Goal: Task Accomplishment & Management: Manage account settings

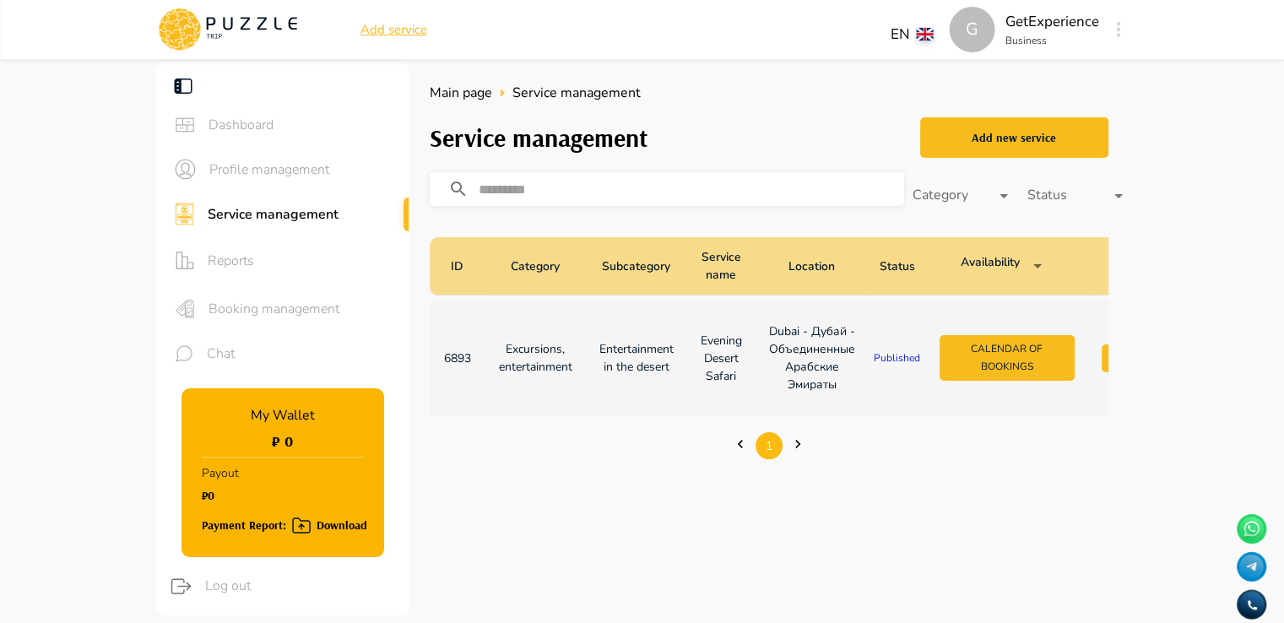
click at [582, 363] on td "Excursions, entertainment" at bounding box center [536, 358] width 100 height 117
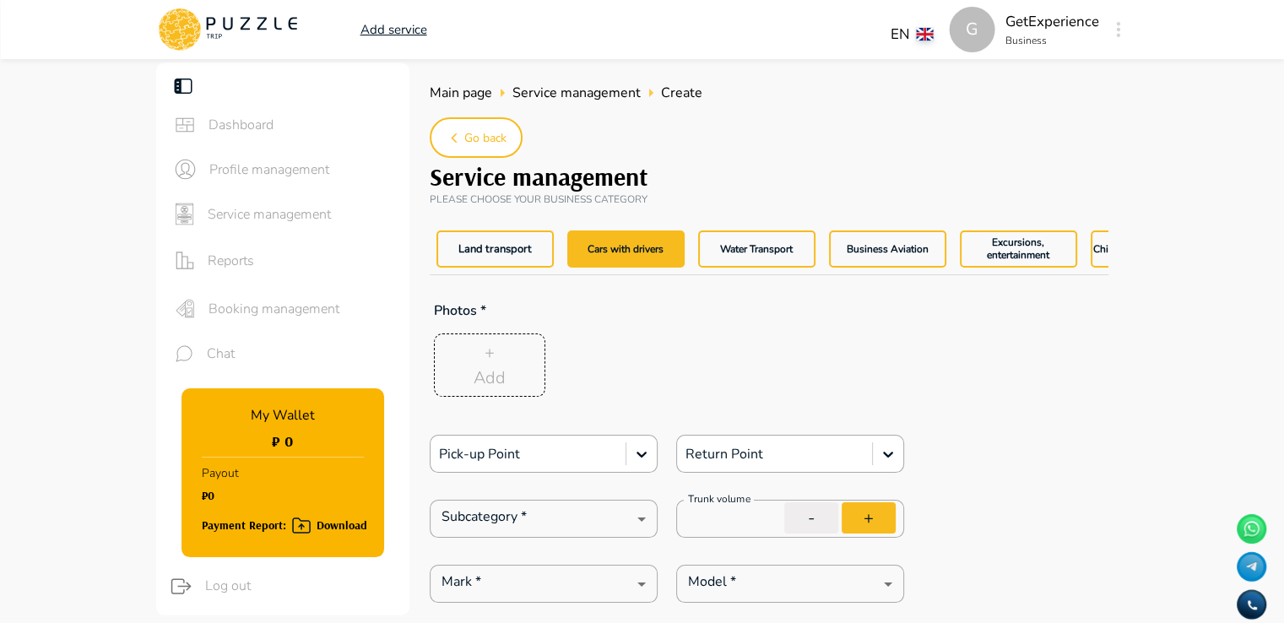
type textarea "*"
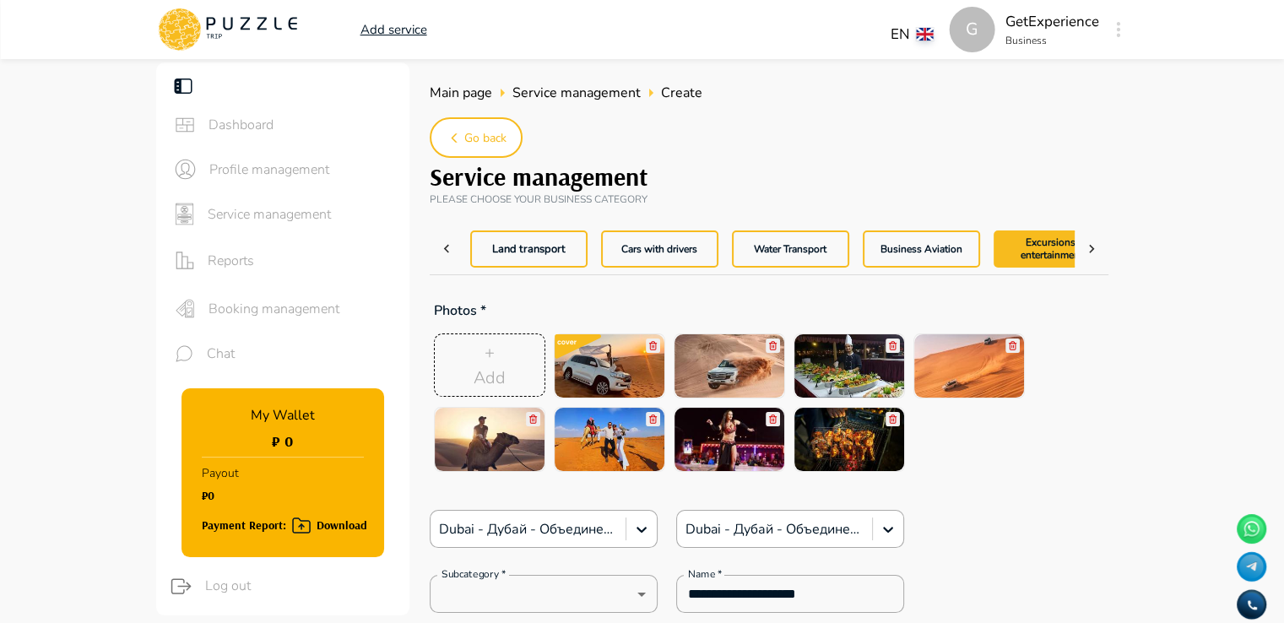
scroll to position [0, 36]
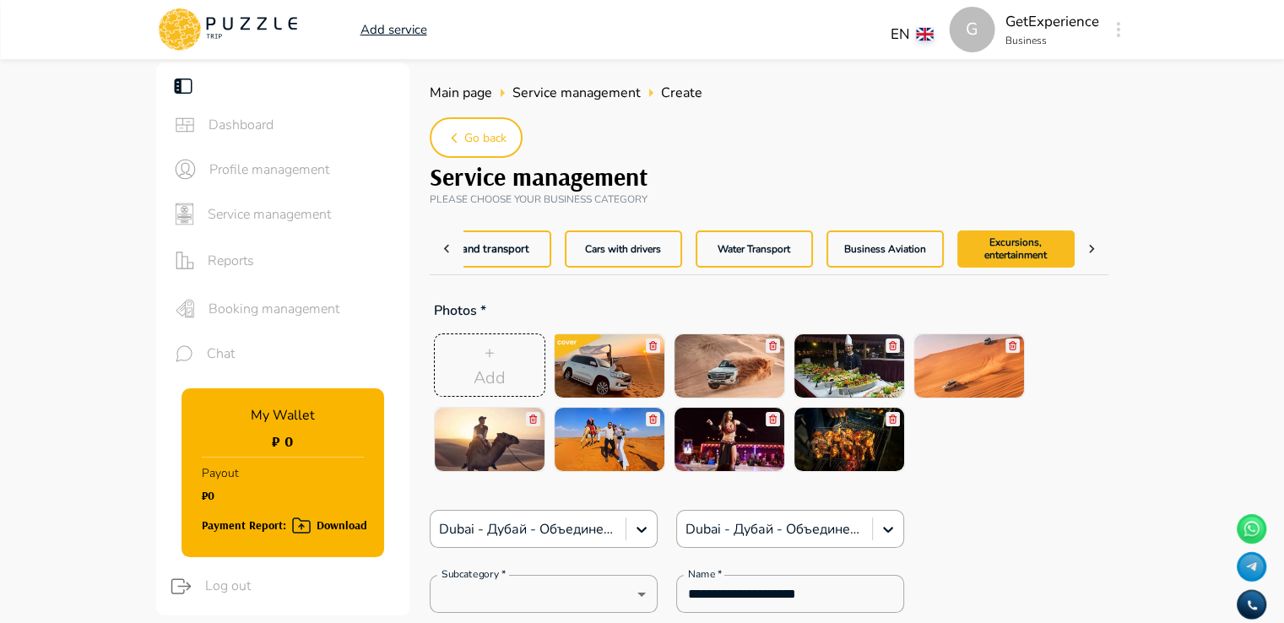
type textarea "*"
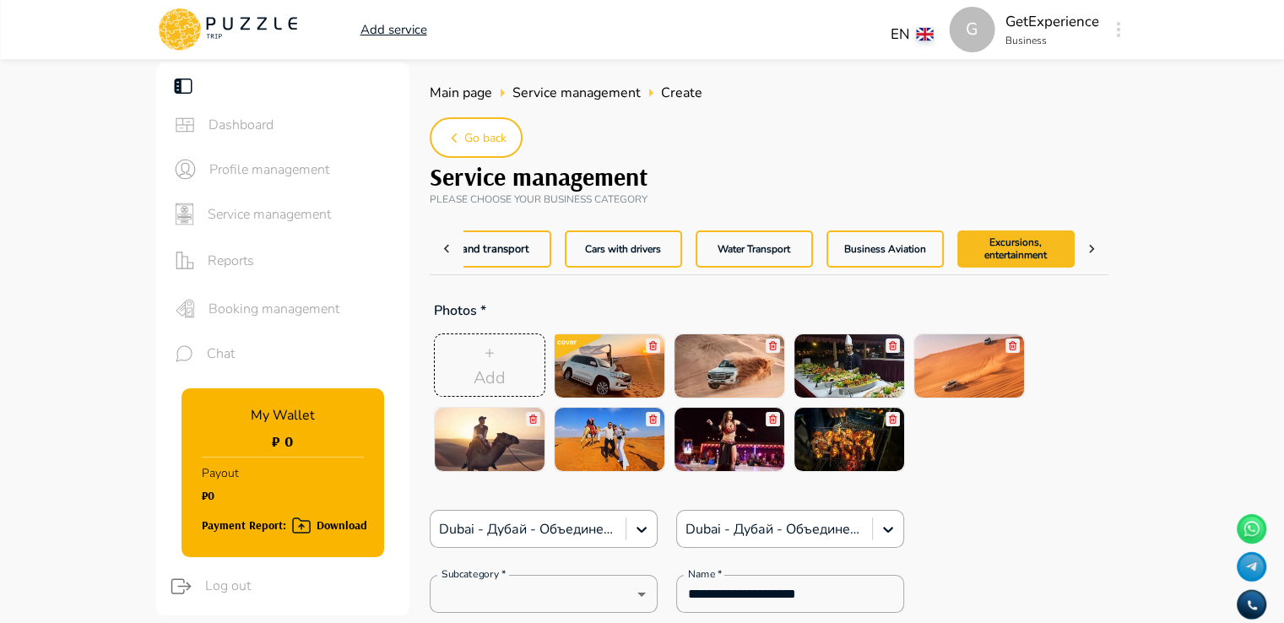
type textarea "*"
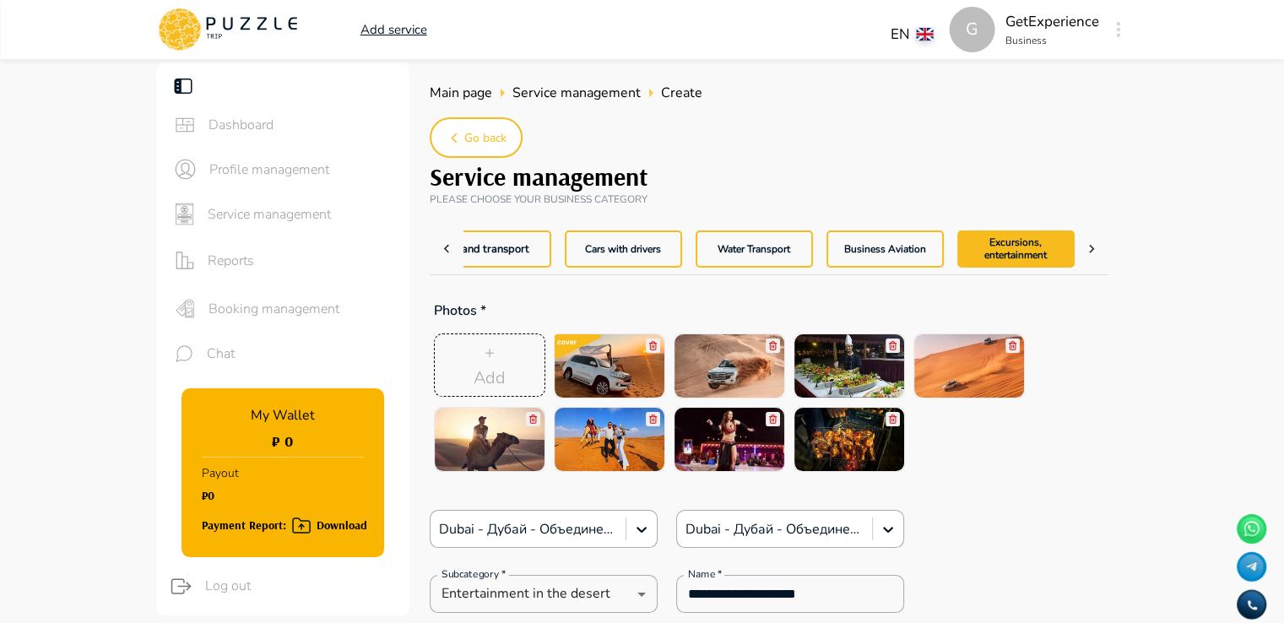
type textarea "*"
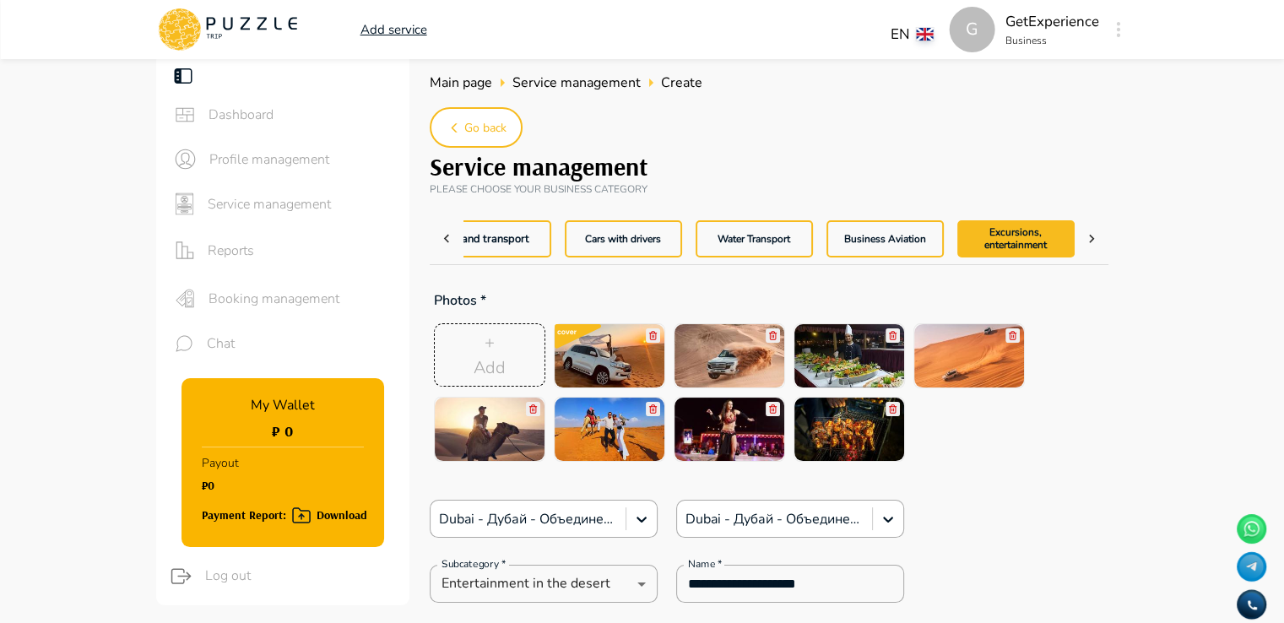
scroll to position [0, 0]
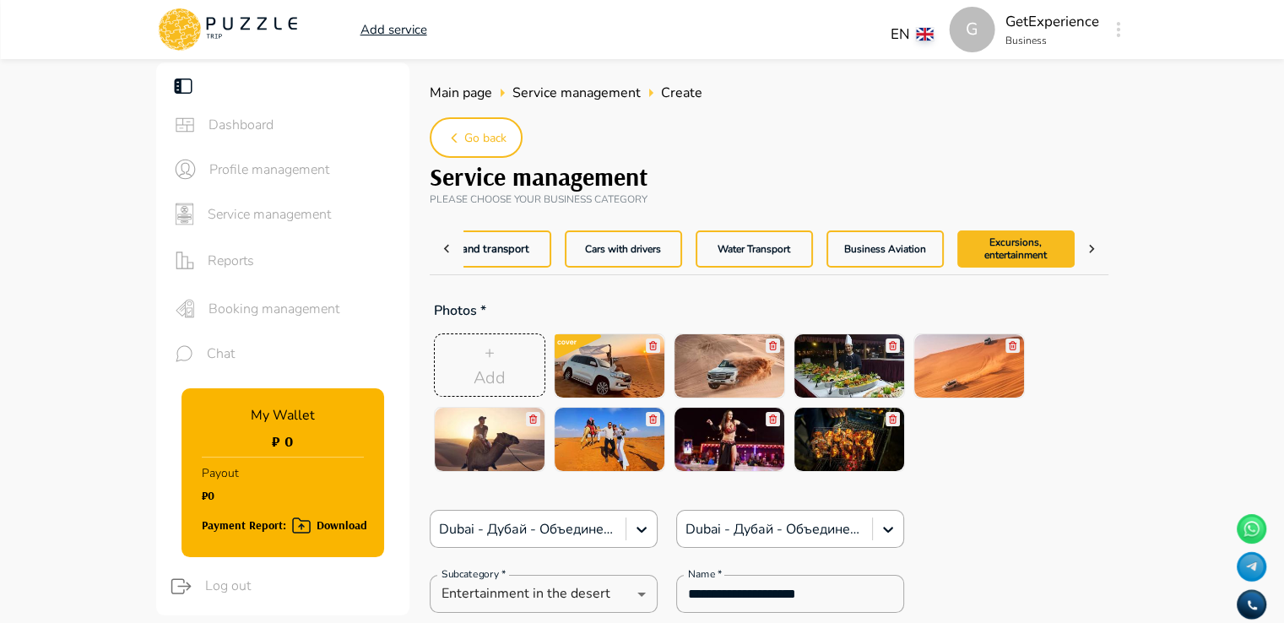
click at [253, 248] on div "Reports" at bounding box center [282, 260] width 253 height 48
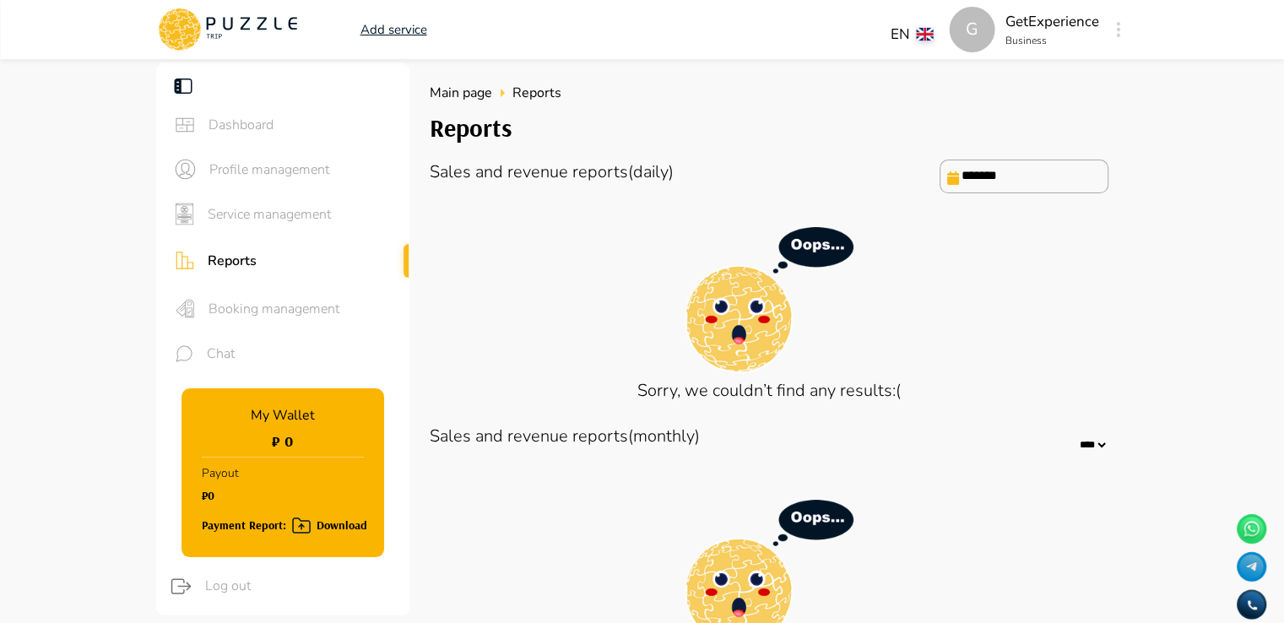
click at [260, 220] on span "Service management" at bounding box center [302, 214] width 188 height 20
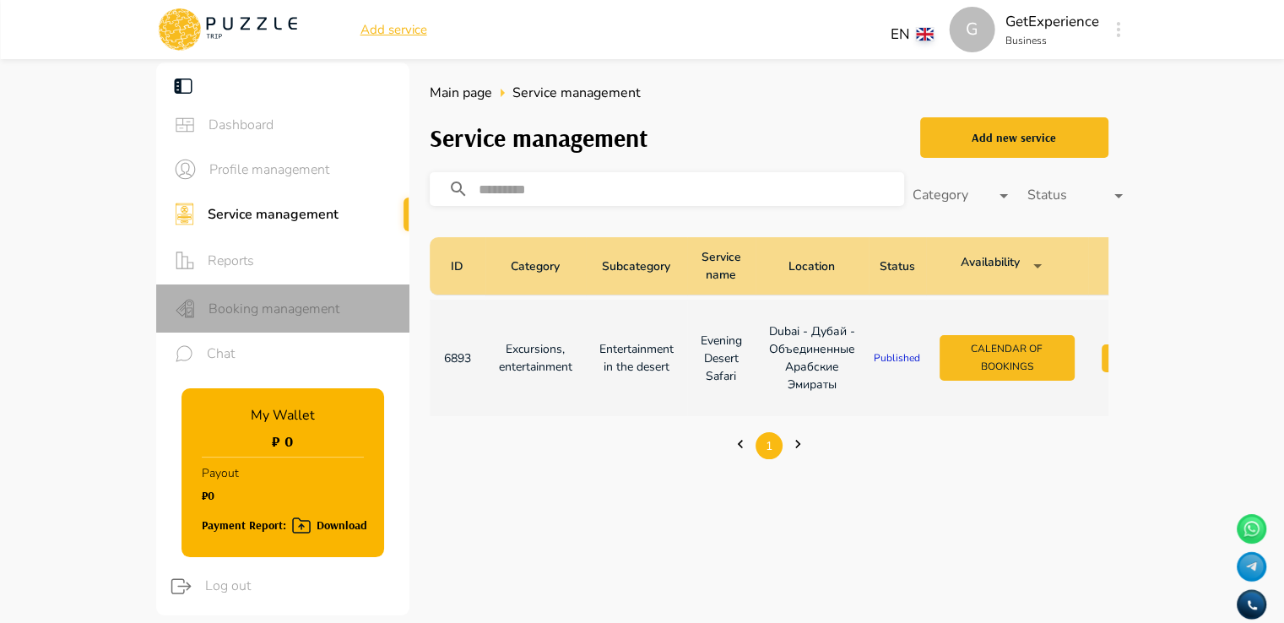
click at [235, 300] on span "Booking management" at bounding box center [302, 309] width 187 height 20
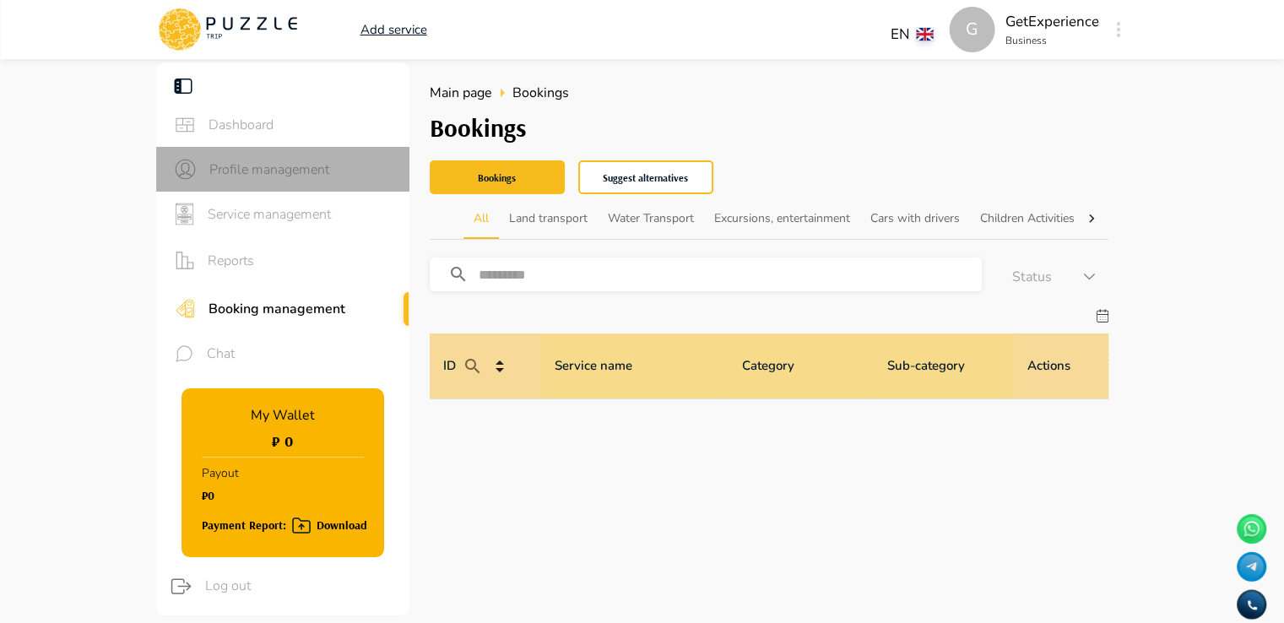
click at [236, 167] on span "Profile management" at bounding box center [302, 170] width 187 height 20
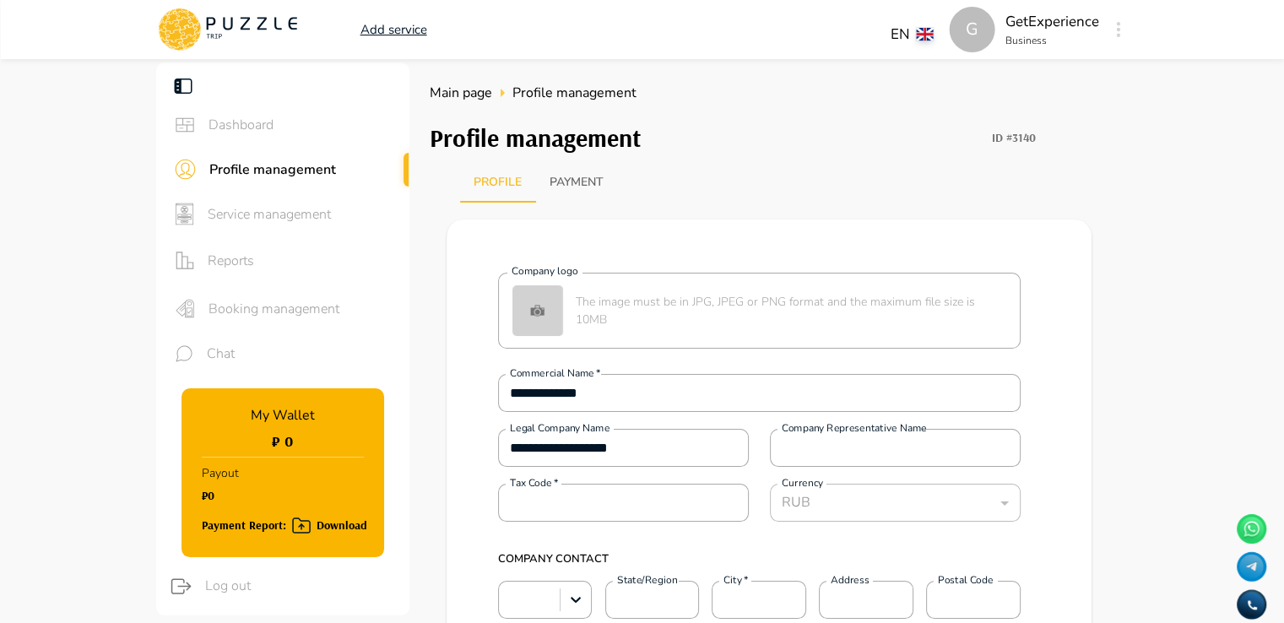
click at [887, 509] on div "RUB" at bounding box center [895, 503] width 251 height 34
click at [258, 217] on span "Service management" at bounding box center [302, 214] width 188 height 20
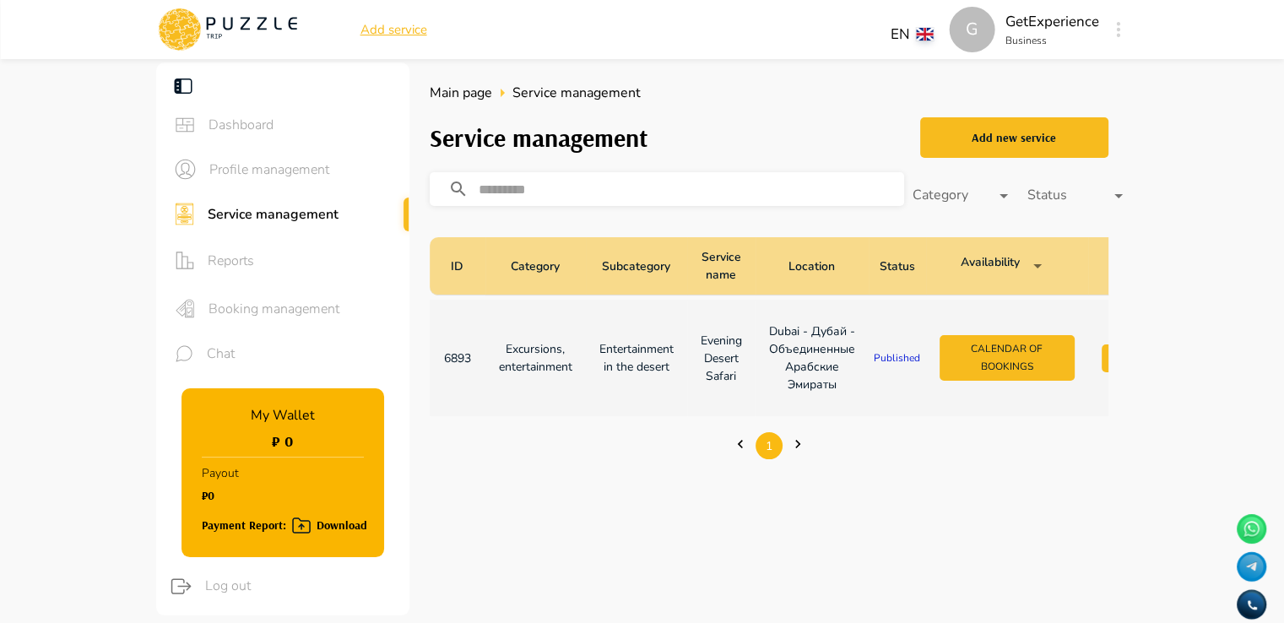
click at [628, 353] on p "Entertainment in the desert" at bounding box center [637, 357] width 74 height 35
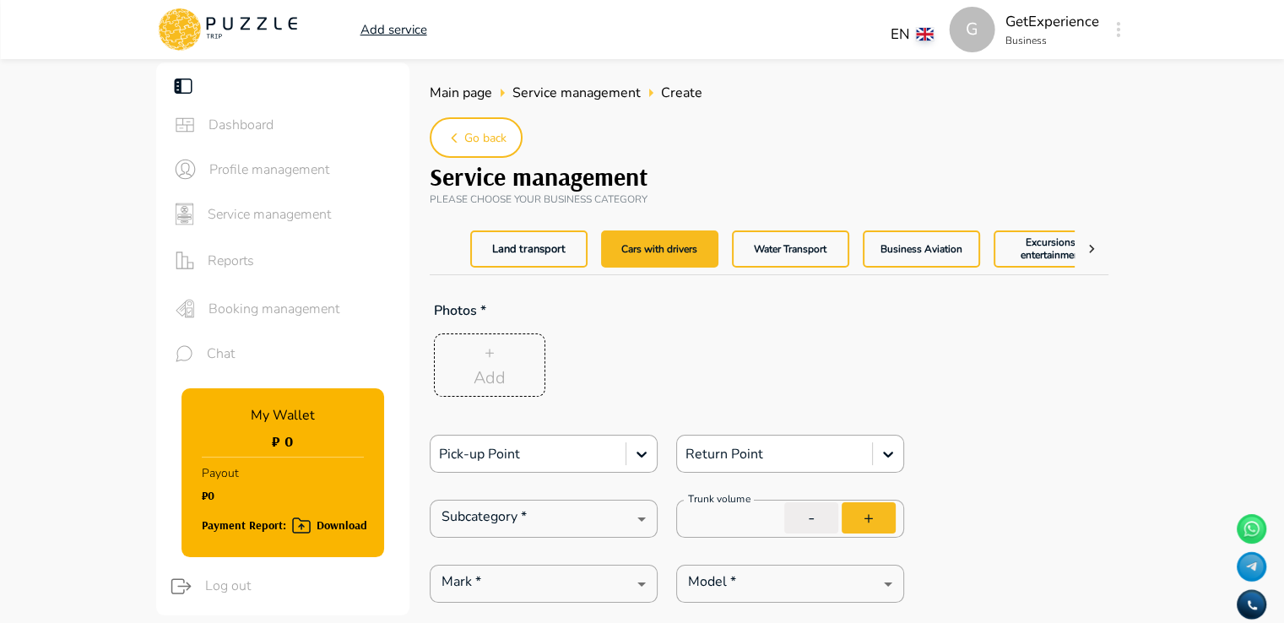
type textarea "*"
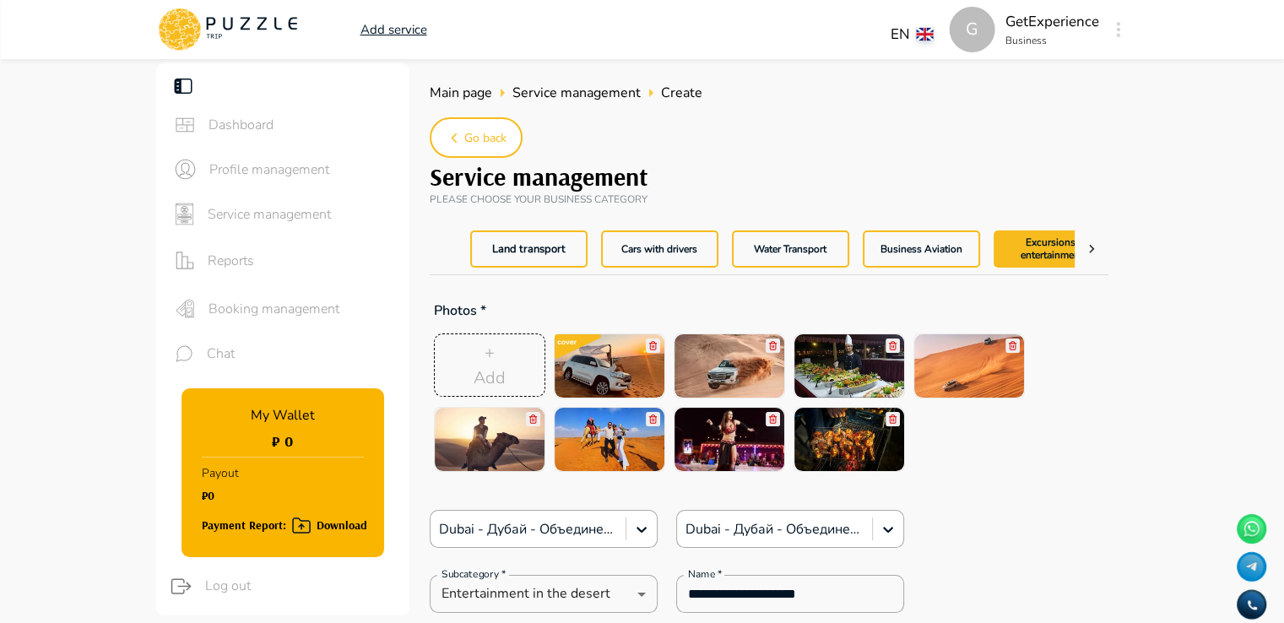
type textarea "*"
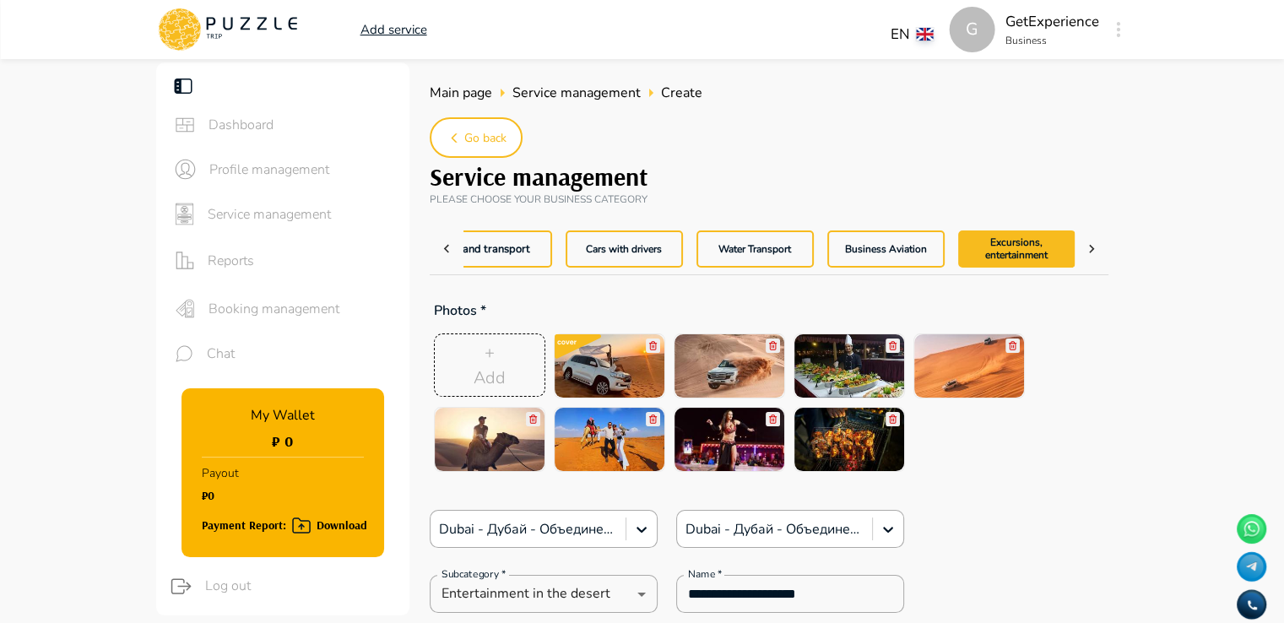
scroll to position [0, 36]
type textarea "*"
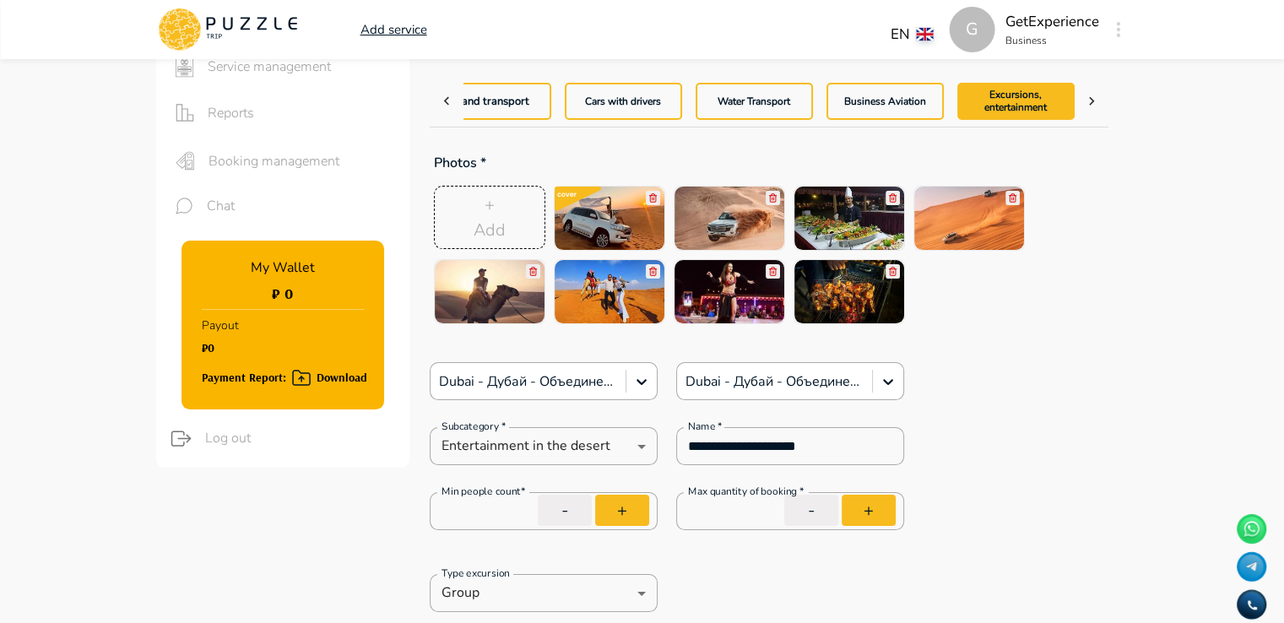
type textarea "*"
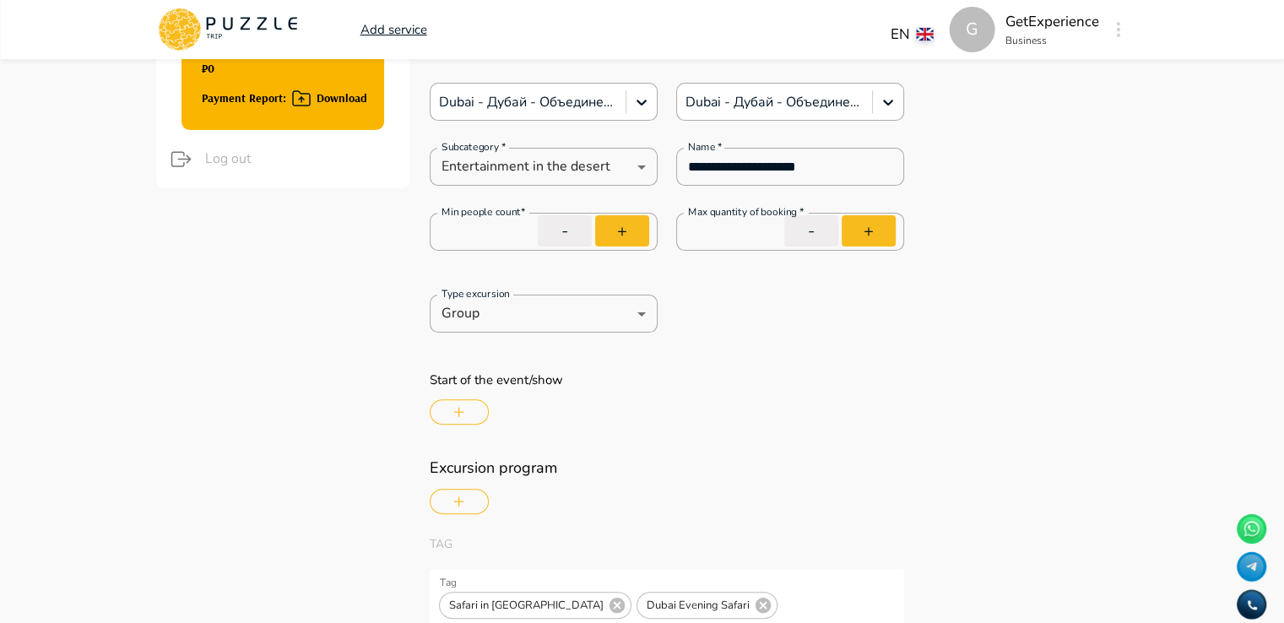
scroll to position [422, 0]
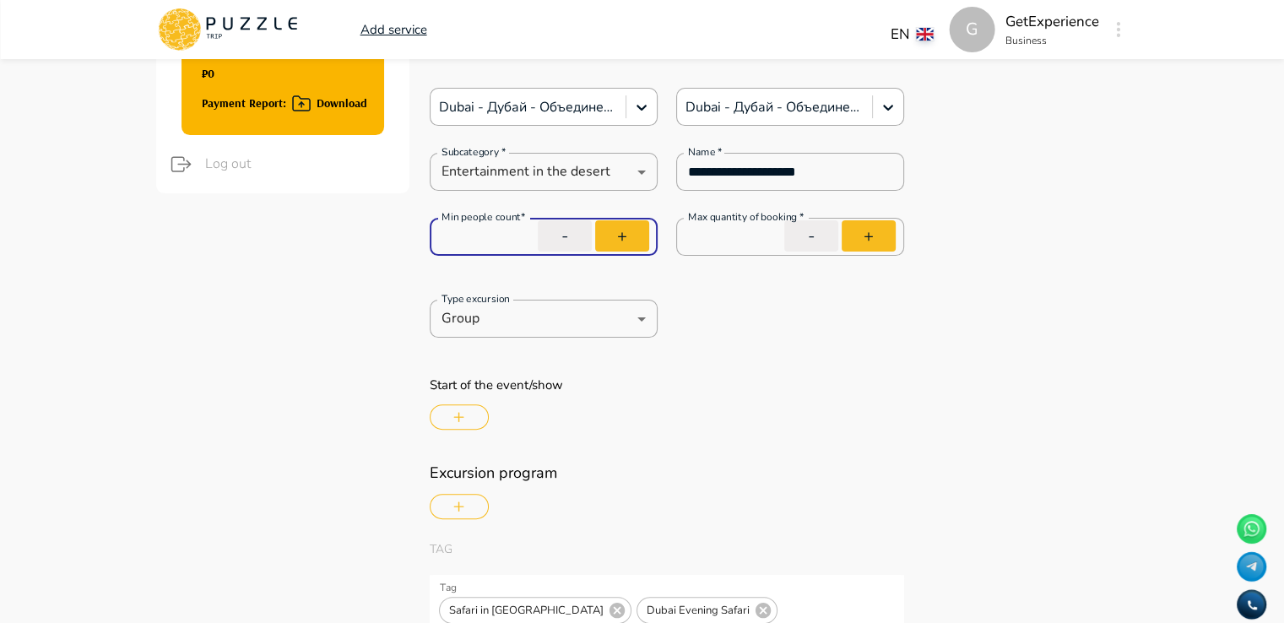
drag, startPoint x: 486, startPoint y: 244, endPoint x: 438, endPoint y: 247, distance: 48.2
click at [438, 247] on input "*" at bounding box center [544, 237] width 228 height 47
type input "*"
type textarea "*"
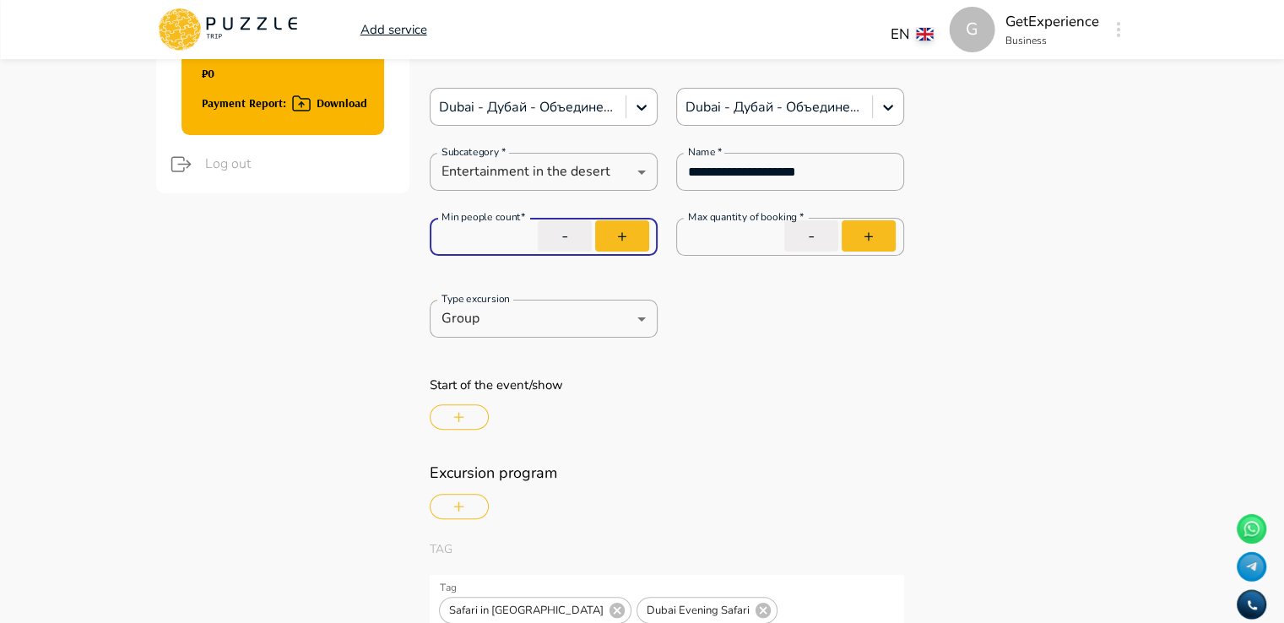
type textarea "*"
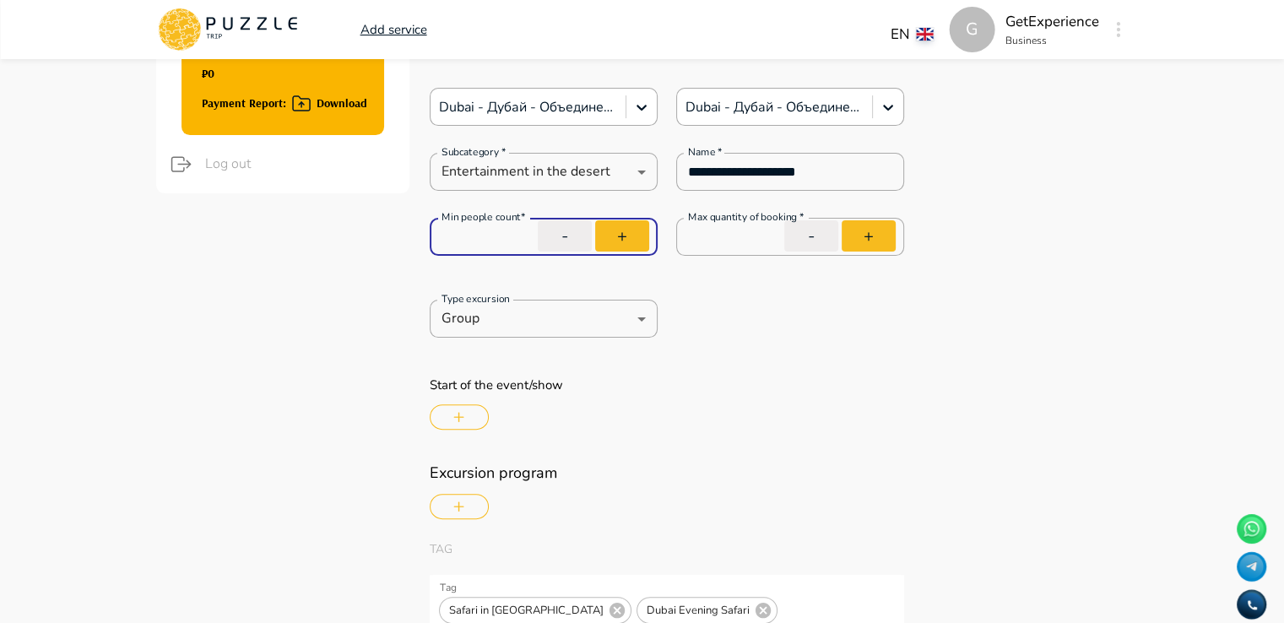
type textarea "*"
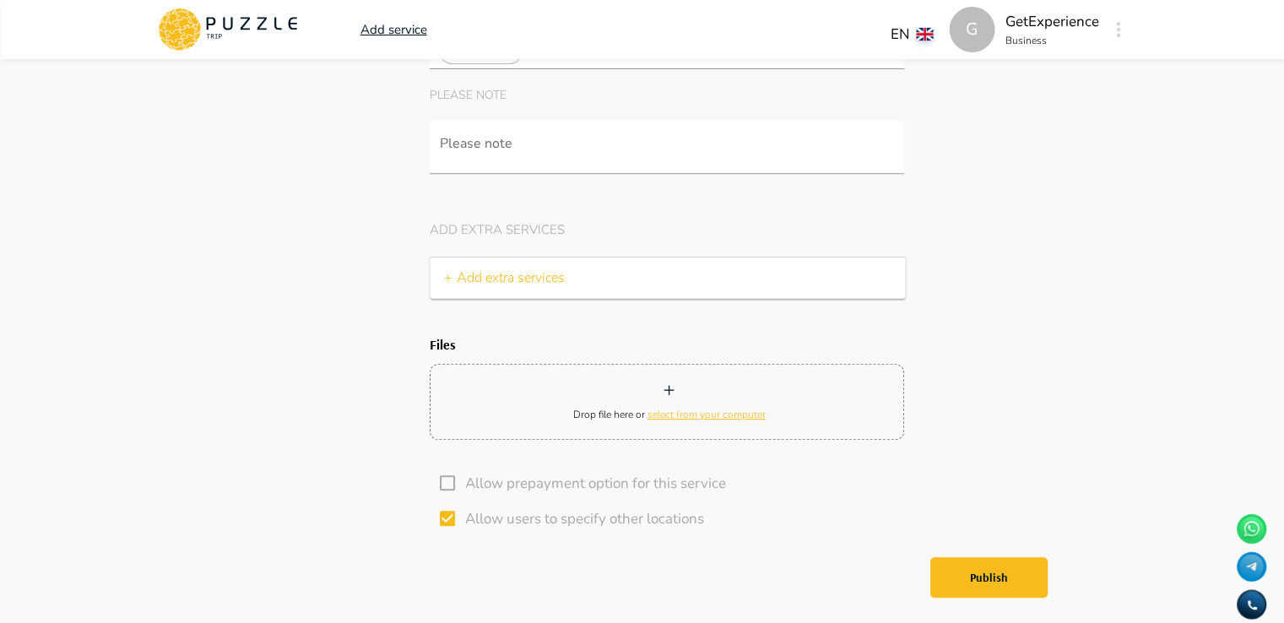
scroll to position [7078, 0]
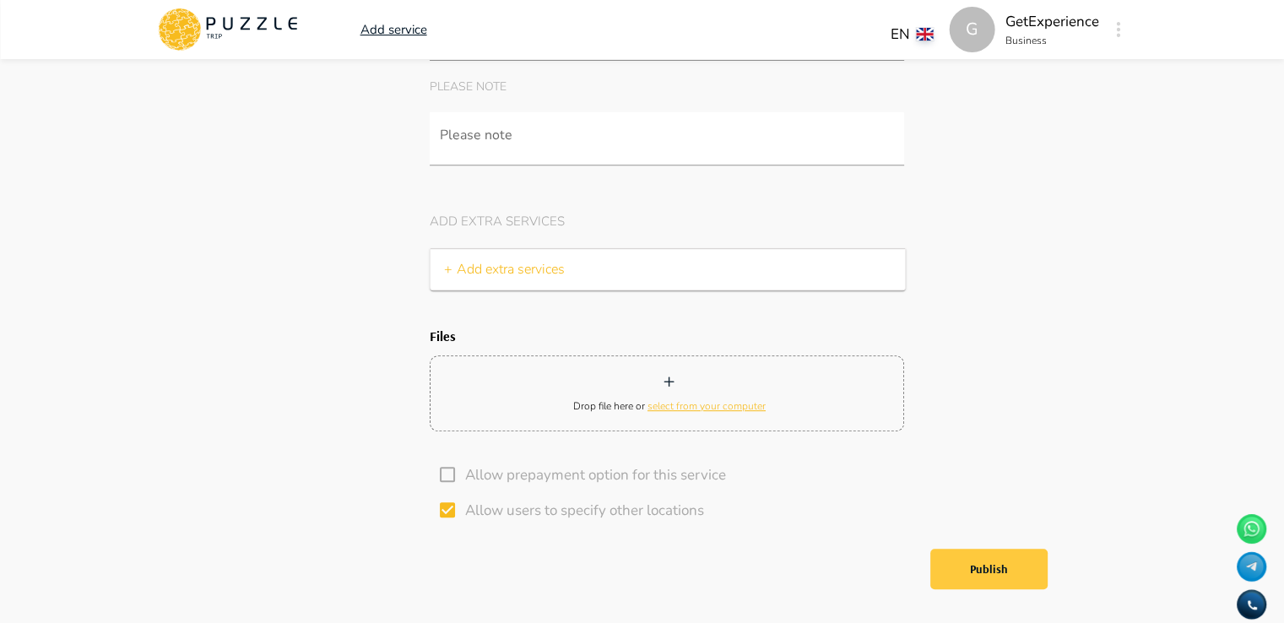
type input "*"
click at [986, 549] on button "Publish" at bounding box center [989, 569] width 117 height 41
type textarea "*"
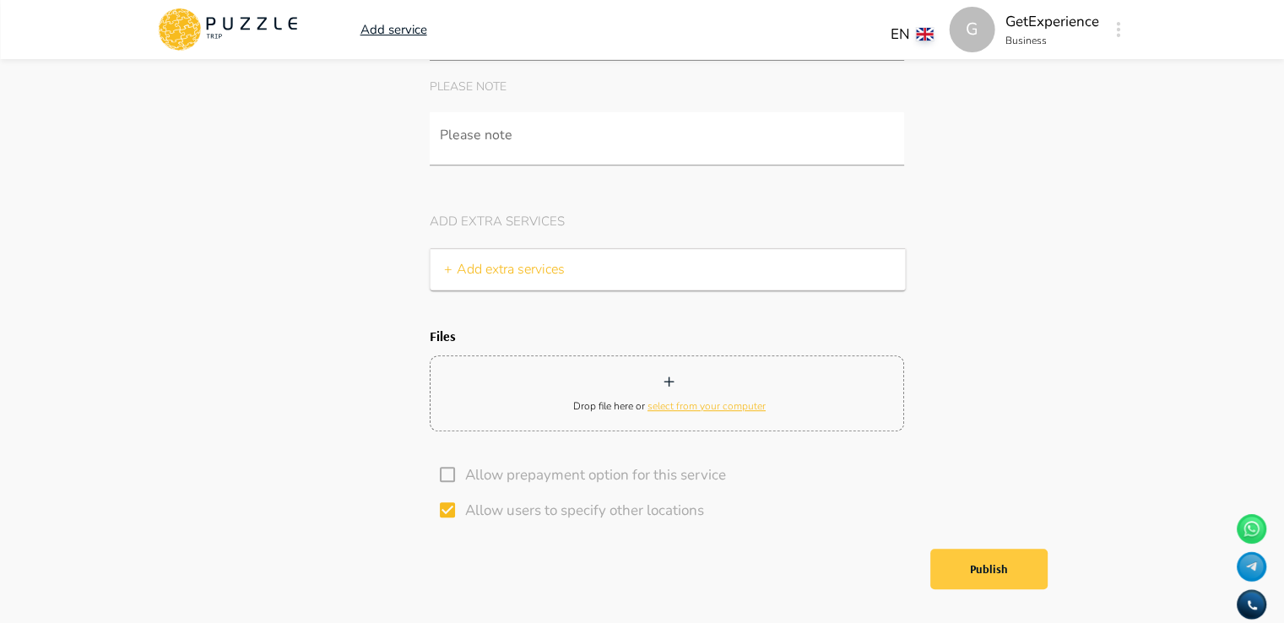
type input "****"
type textarea "*"
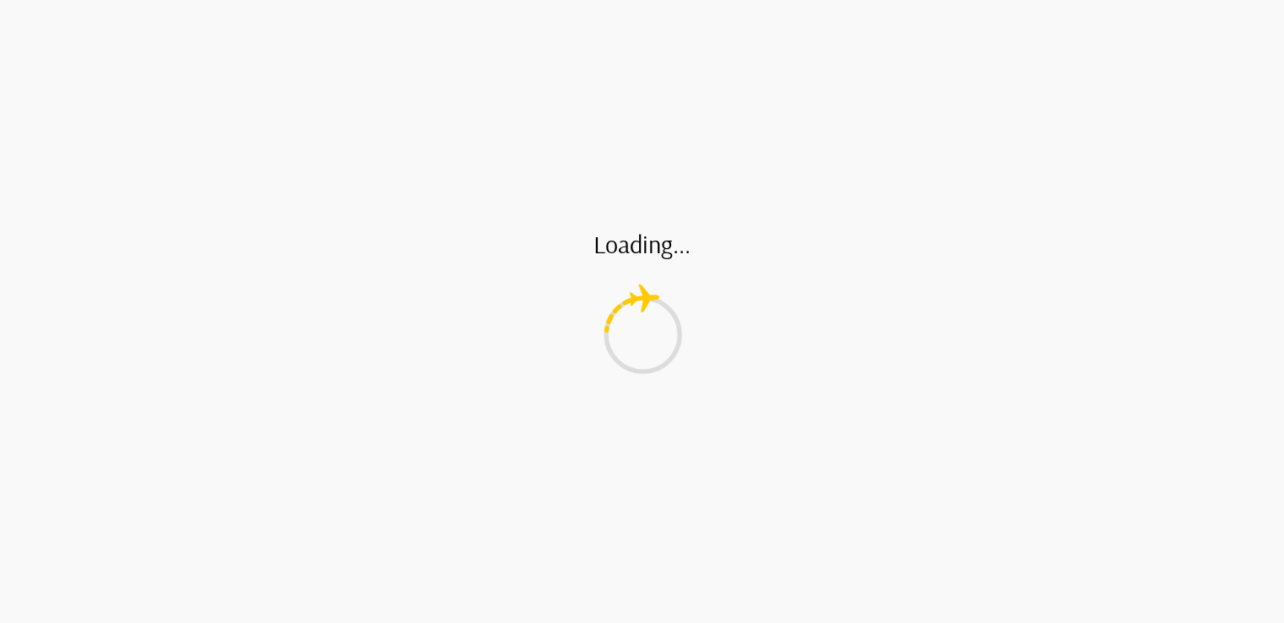
type textarea "*"
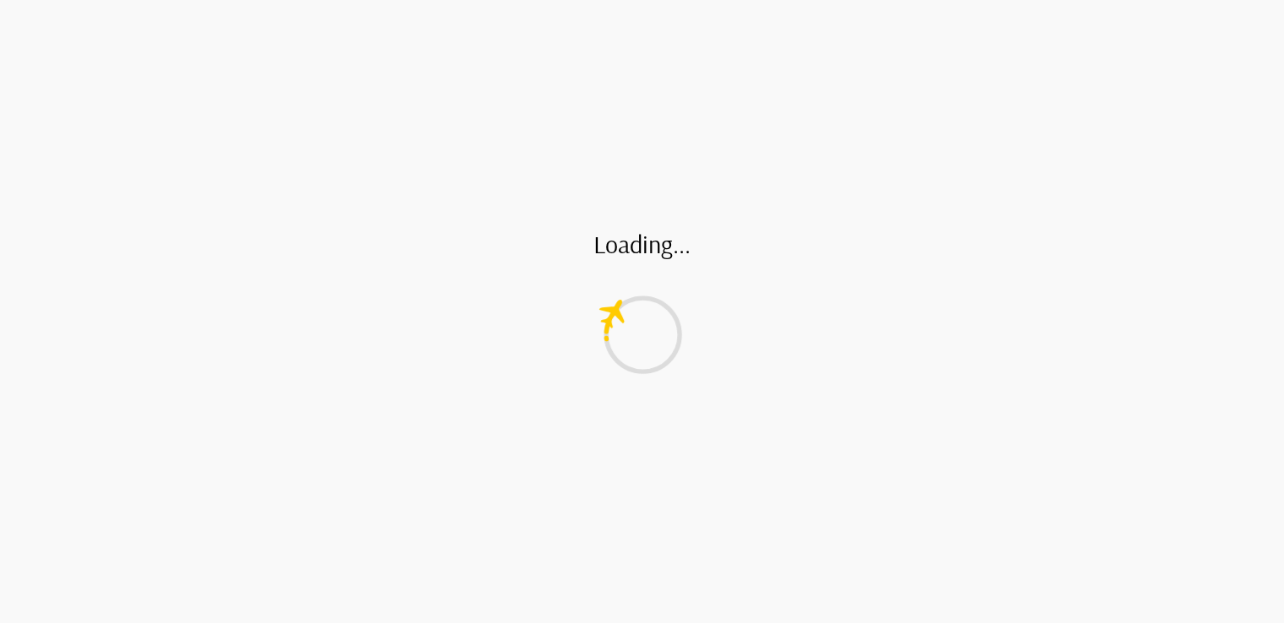
type input "*"
type textarea "*"
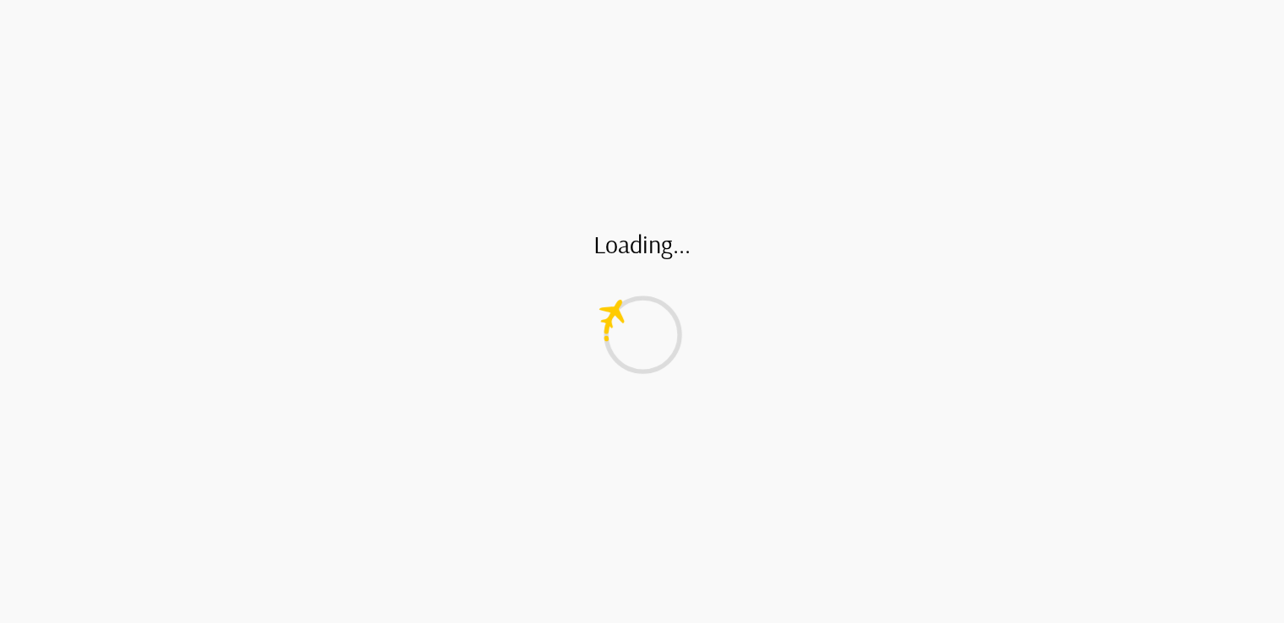
type input "*"
type textarea "*"
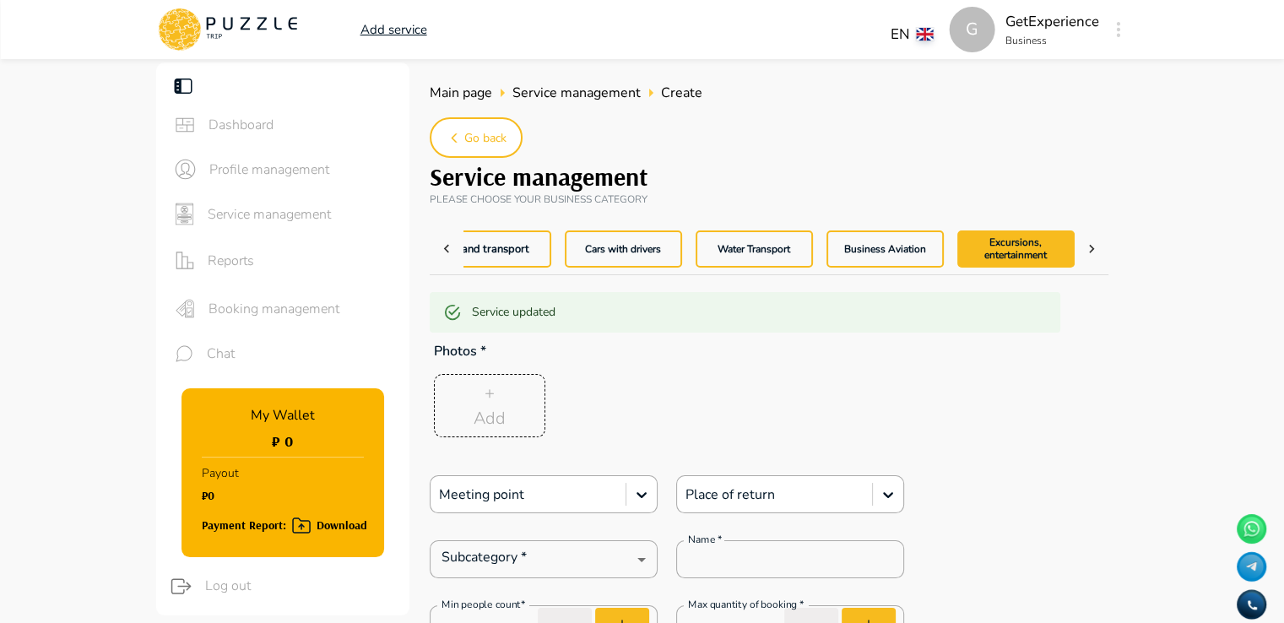
type input "*"
type textarea "*"
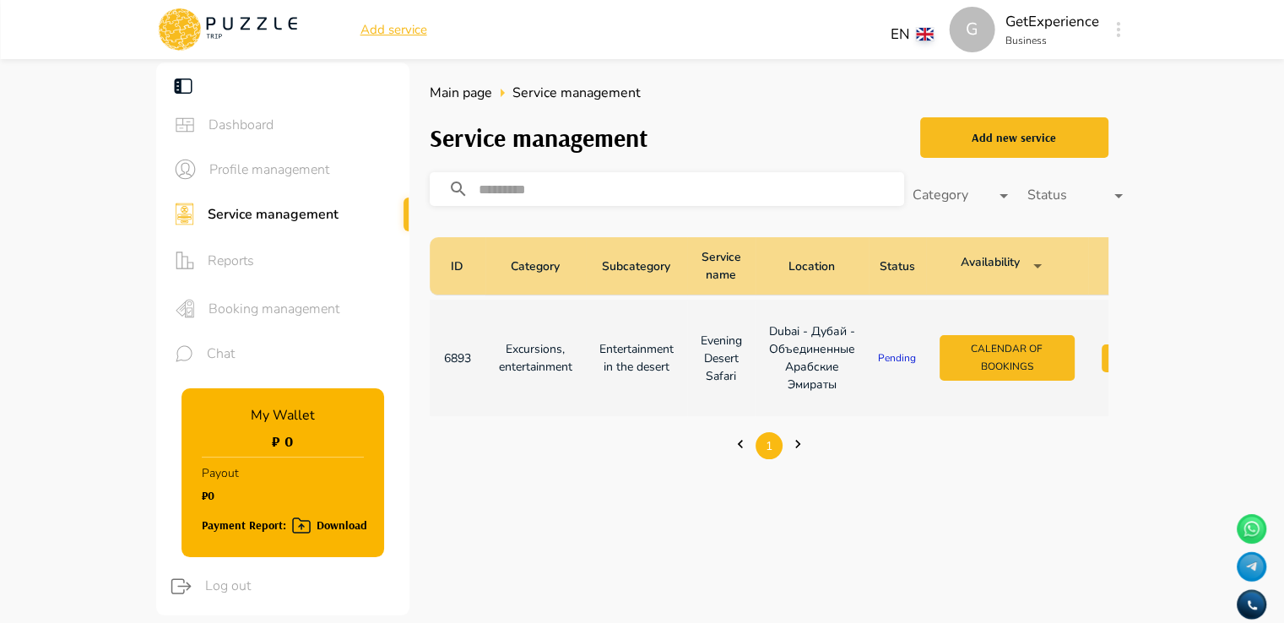
click at [615, 356] on p "Entertainment in the desert" at bounding box center [637, 357] width 74 height 35
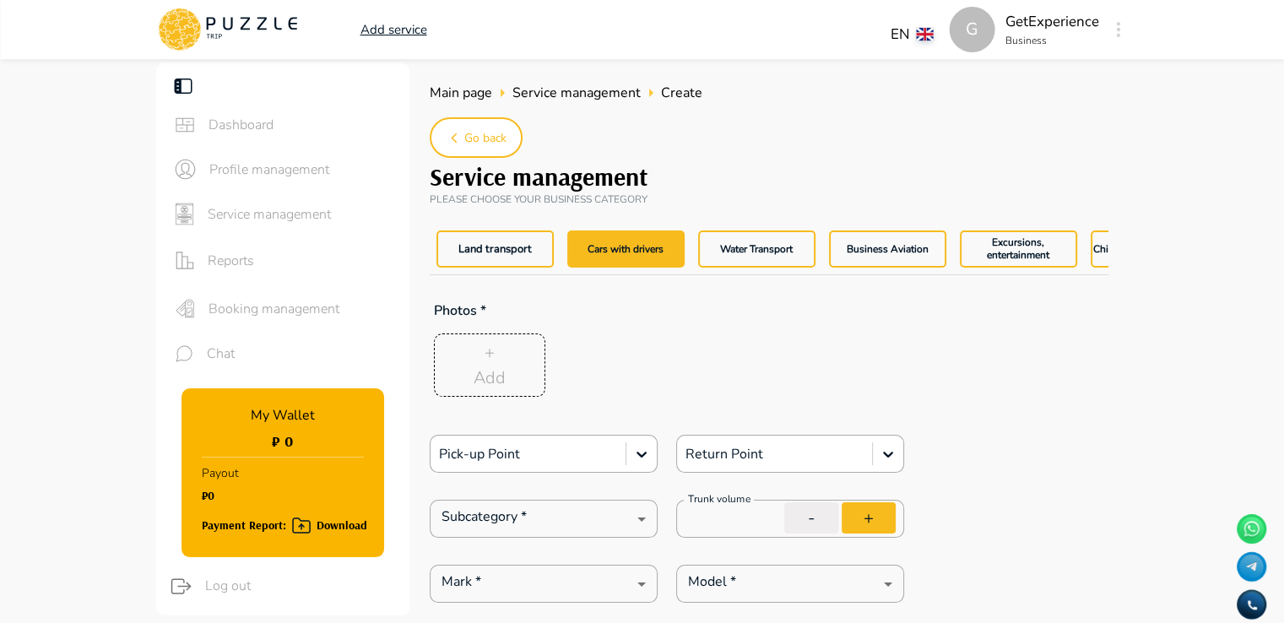
type textarea "*"
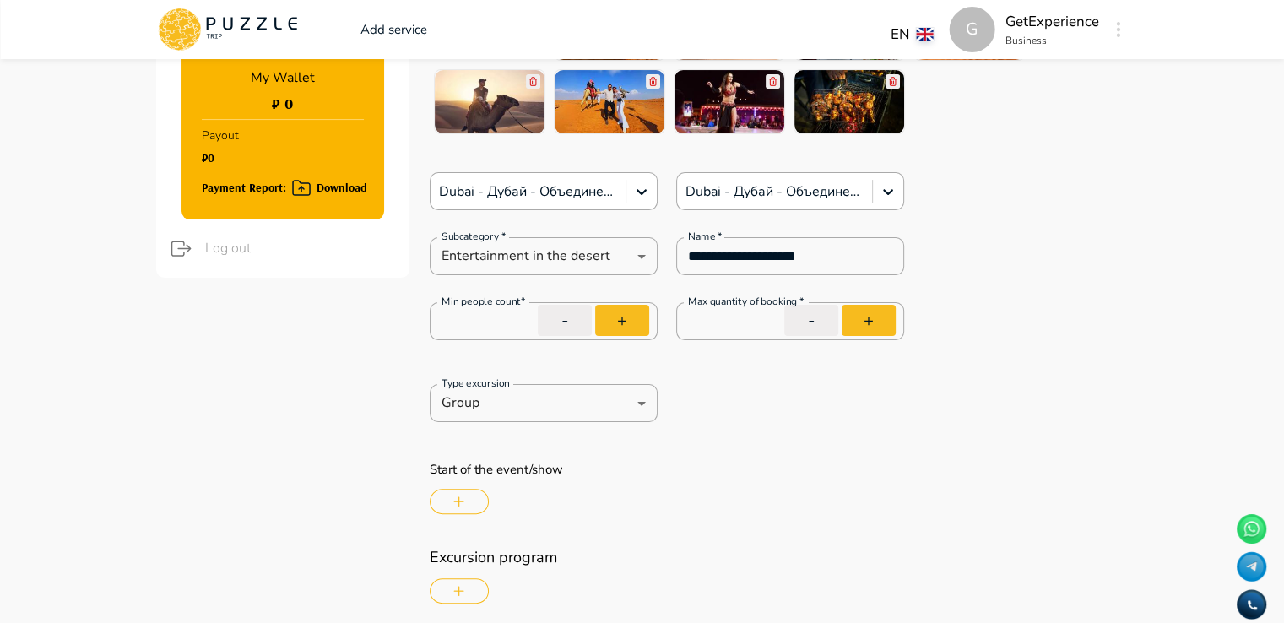
scroll to position [422, 0]
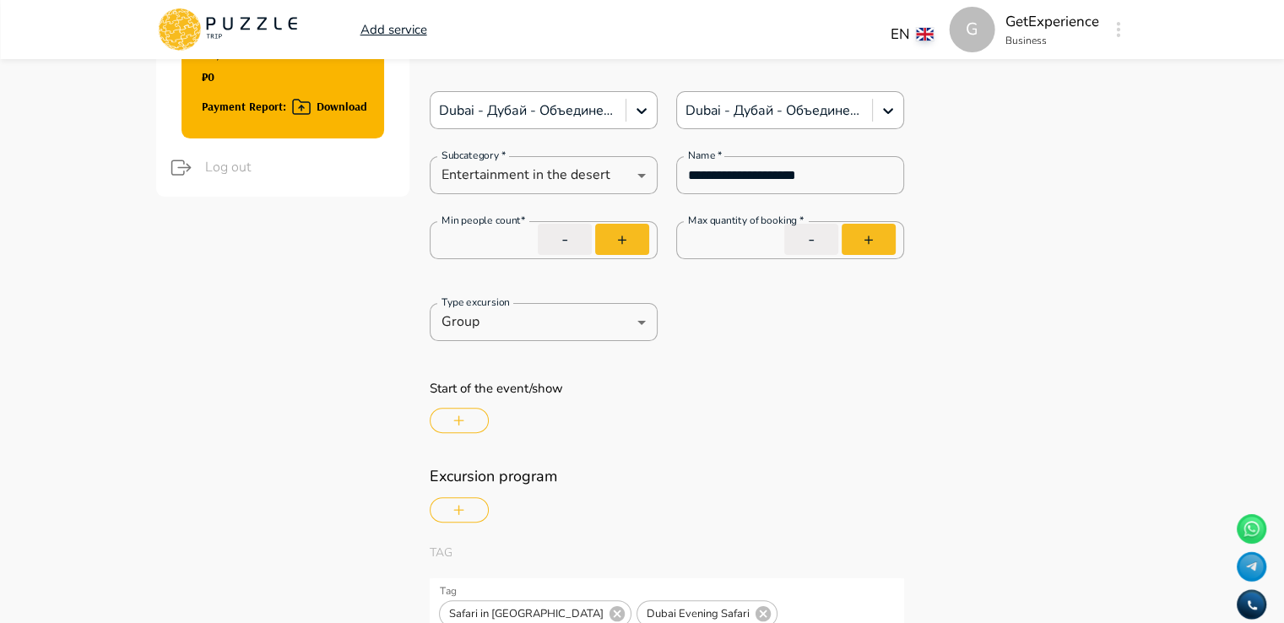
type textarea "*"
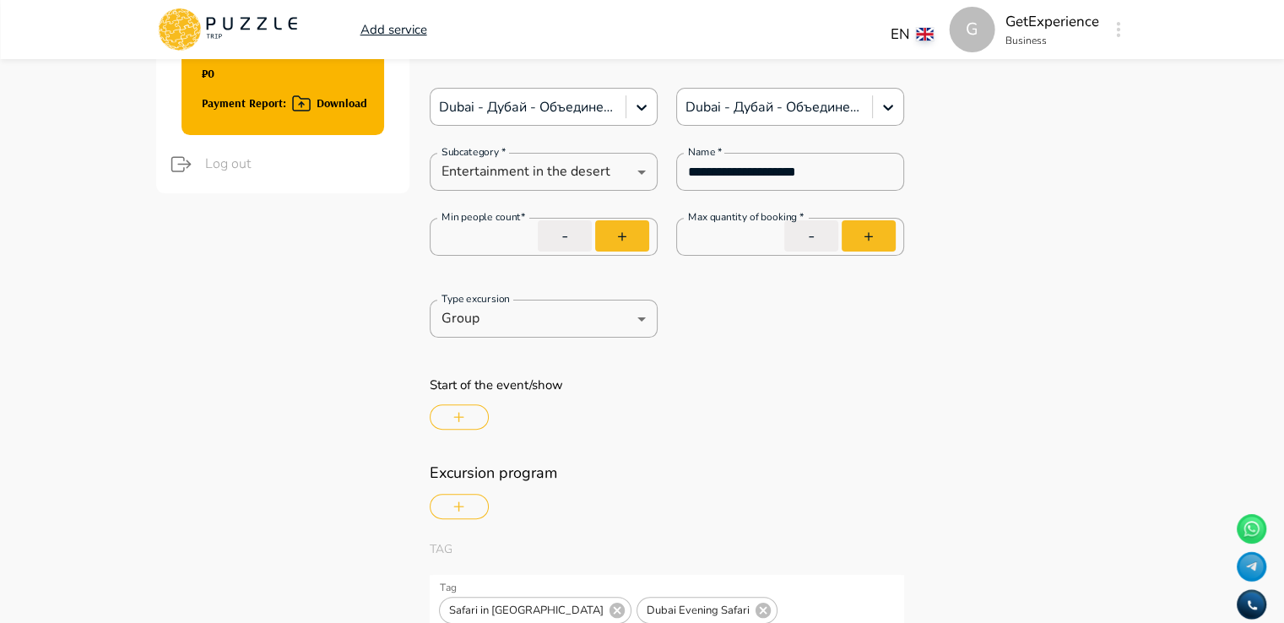
type textarea "*"
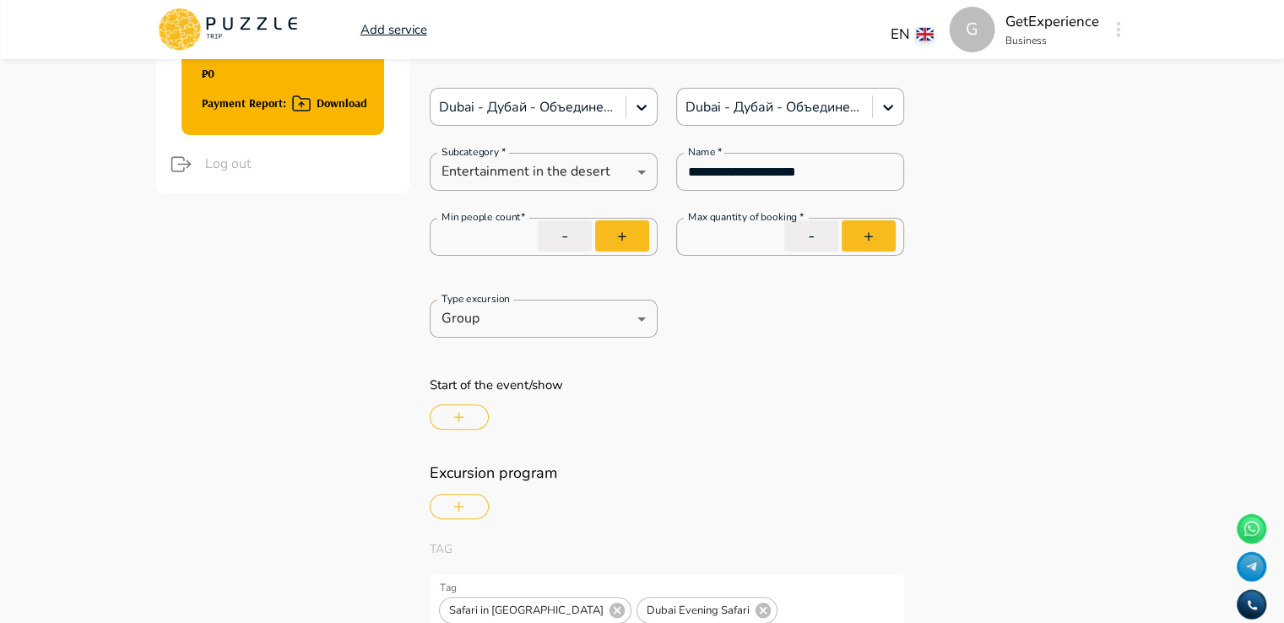
type textarea "*"
click at [638, 233] on button "+" at bounding box center [622, 235] width 54 height 31
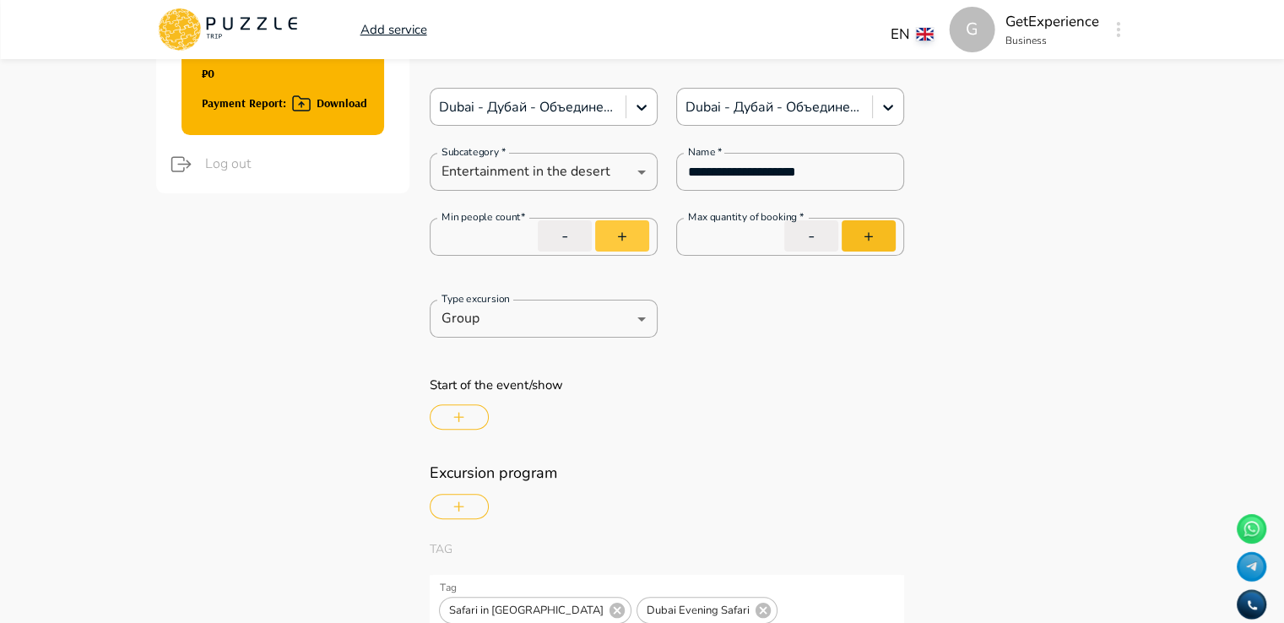
type input "*"
type textarea "*"
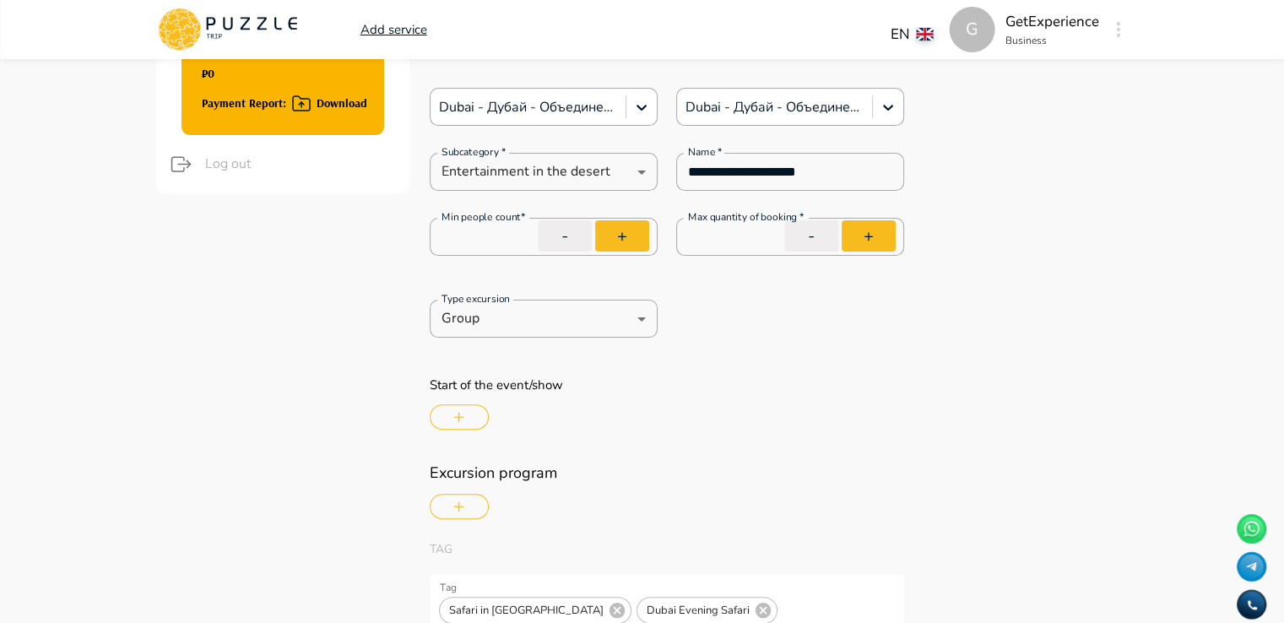
type textarea "*"
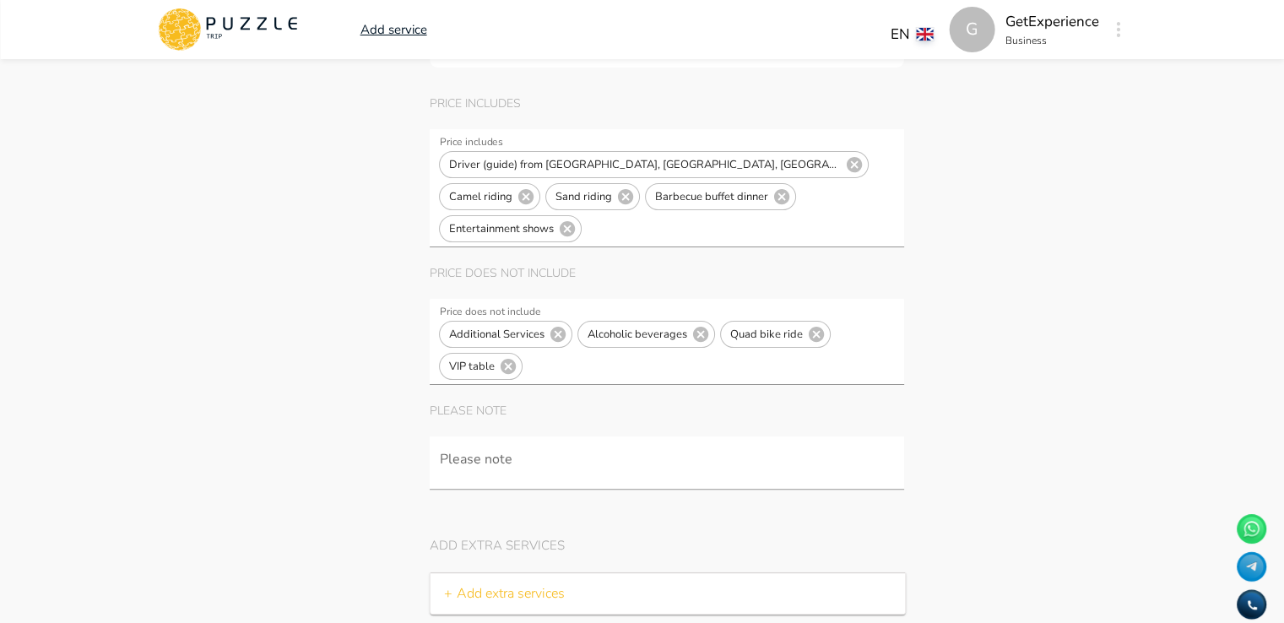
scroll to position [7377, 0]
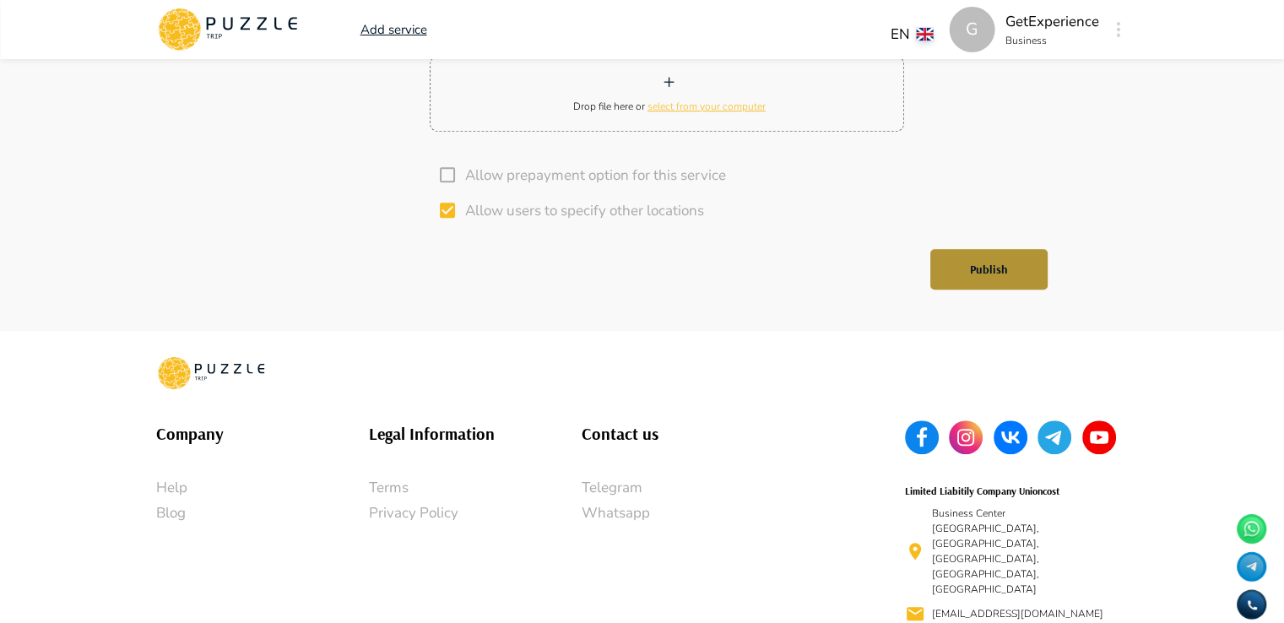
click at [993, 245] on div "Publish" at bounding box center [989, 269] width 237 height 49
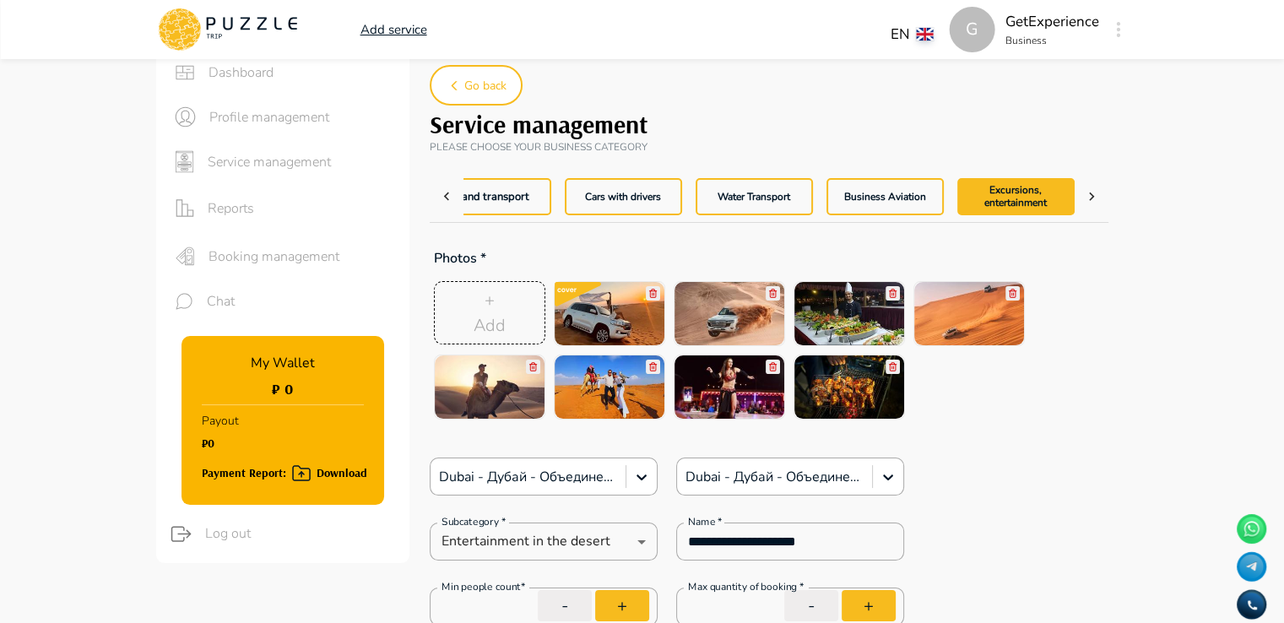
scroll to position [0, 0]
